Goal: Navigation & Orientation: Find specific page/section

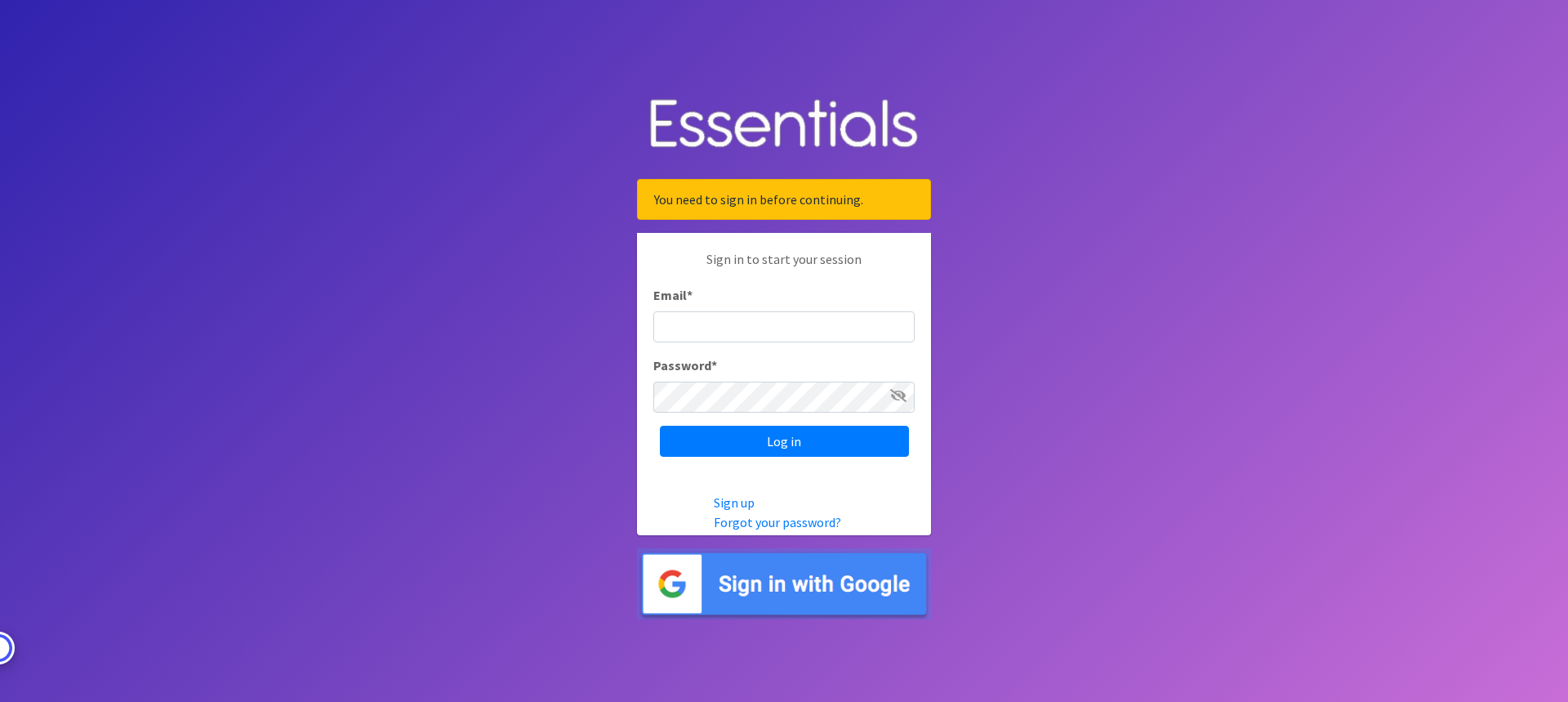
click at [749, 589] on img at bounding box center [784, 583] width 294 height 71
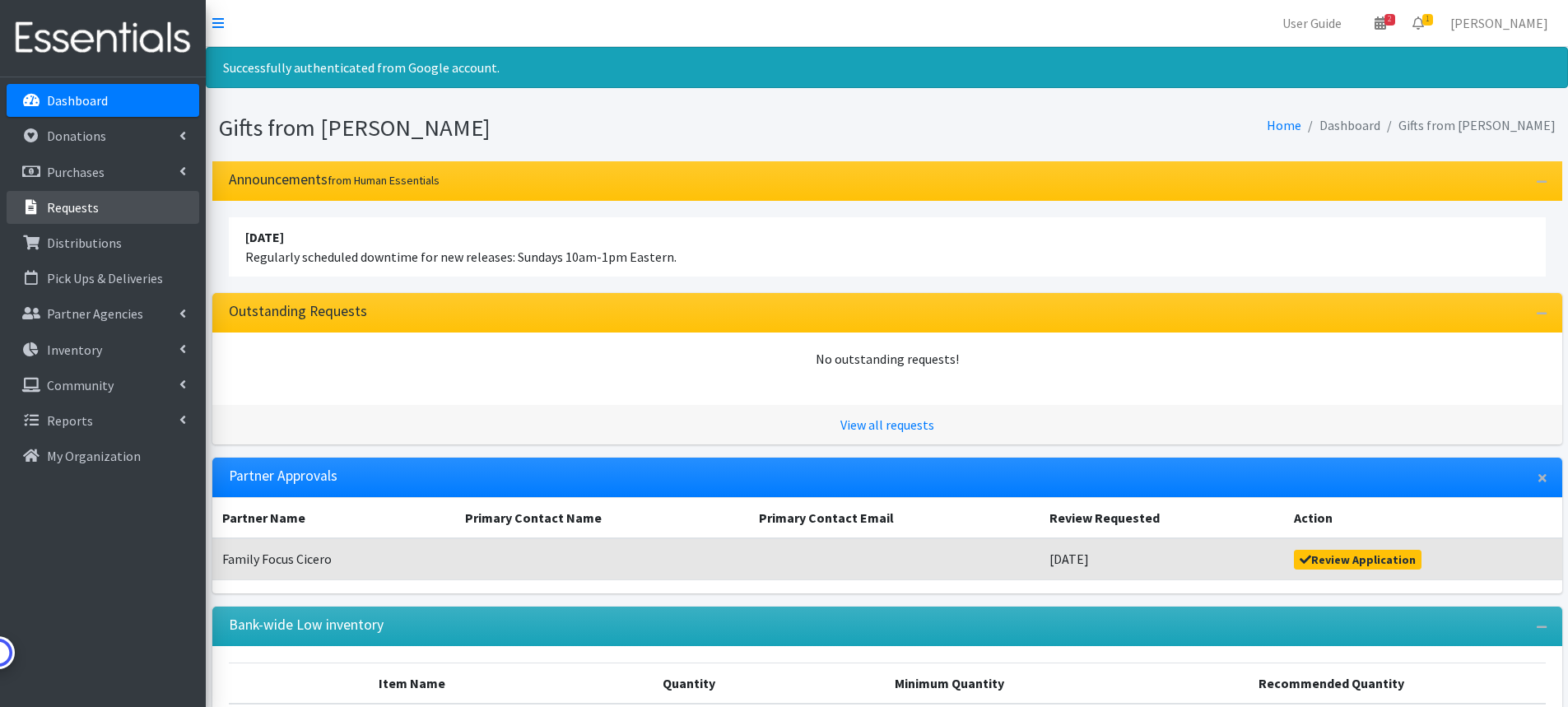
click at [80, 214] on p "Requests" at bounding box center [72, 207] width 51 height 17
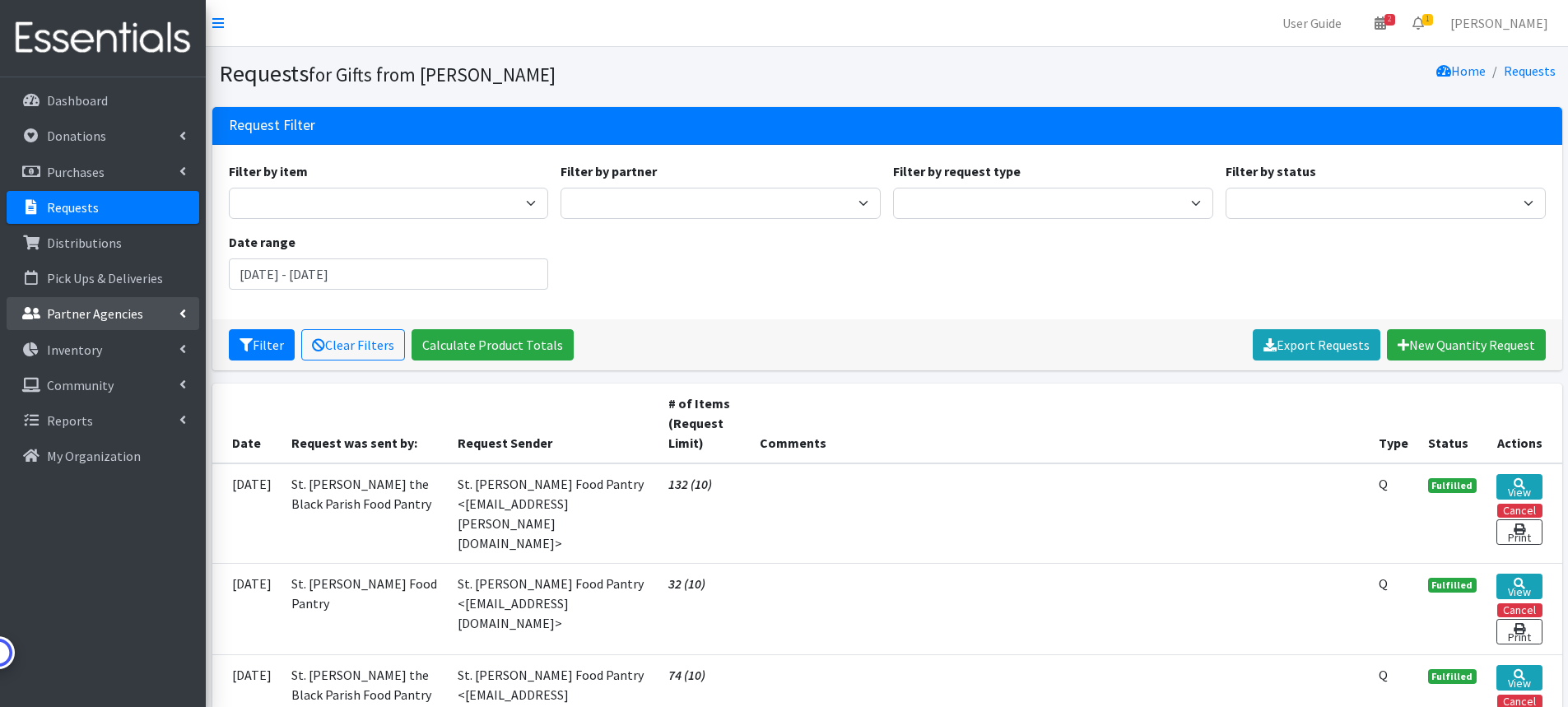
click at [63, 316] on p "Partner Agencies" at bounding box center [95, 313] width 96 height 17
click at [79, 350] on link "All Partners" at bounding box center [103, 350] width 193 height 33
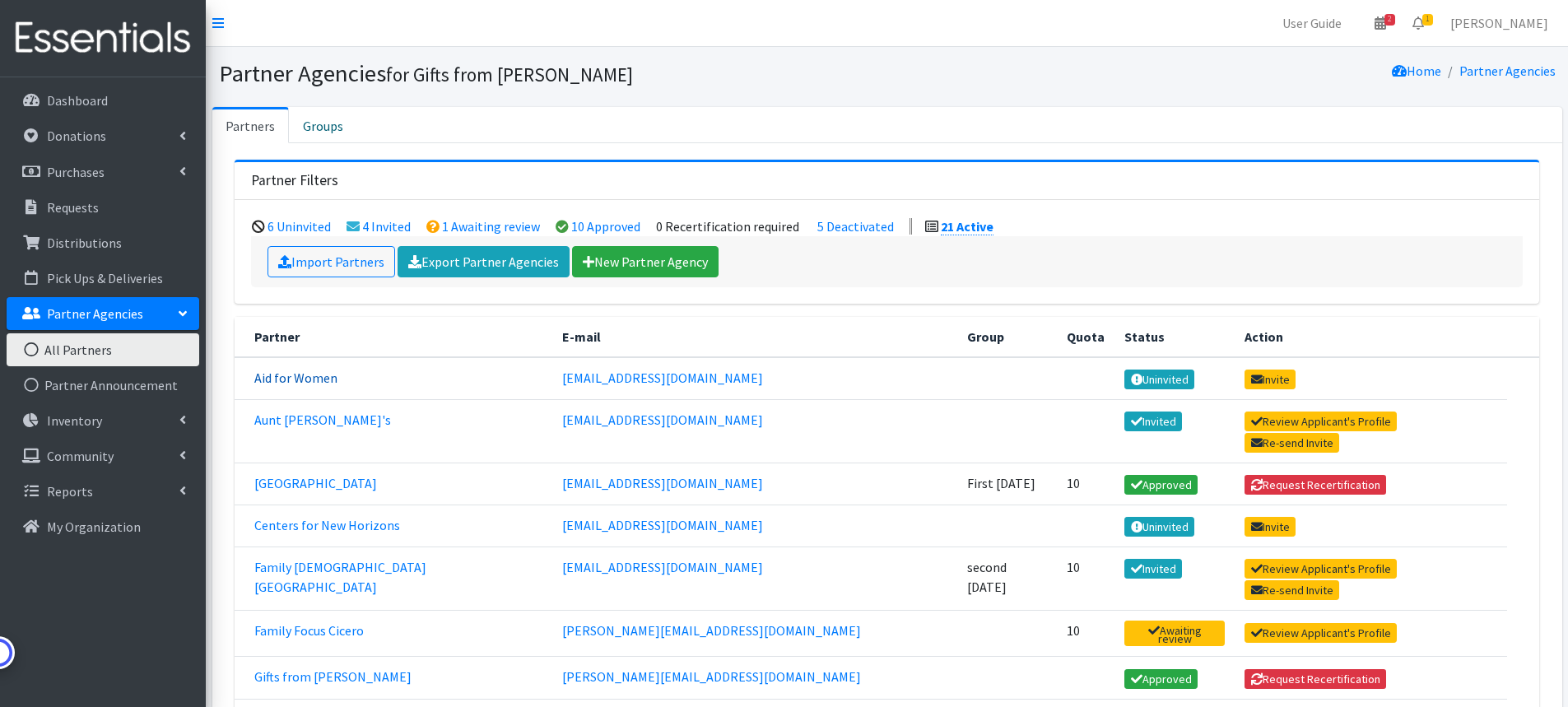
click at [296, 378] on link "Aid for Women" at bounding box center [296, 377] width 83 height 17
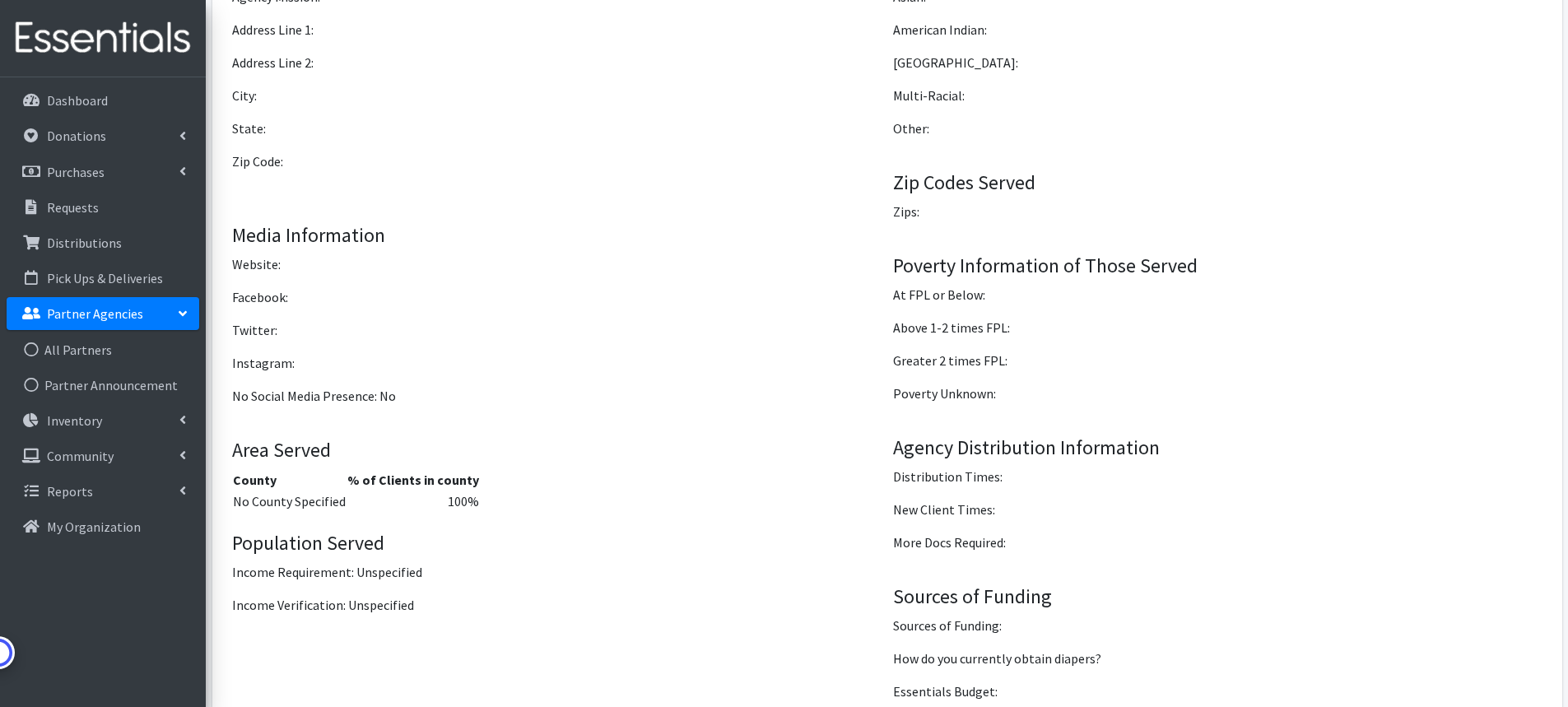
scroll to position [1094, 0]
click at [96, 91] on link "Dashboard" at bounding box center [103, 100] width 193 height 33
